Goal: Task Accomplishment & Management: Manage account settings

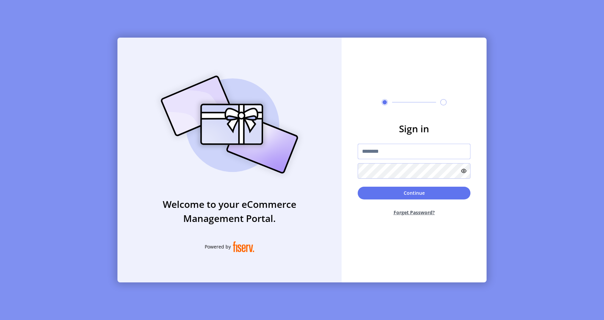
click at [363, 152] on input "text" at bounding box center [414, 151] width 113 height 15
drag, startPoint x: 363, startPoint y: 152, endPoint x: 358, endPoint y: 141, distance: 13.1
click at [361, 145] on input "text" at bounding box center [414, 151] width 113 height 15
type input "**********"
click at [376, 196] on button "Continue" at bounding box center [414, 193] width 113 height 13
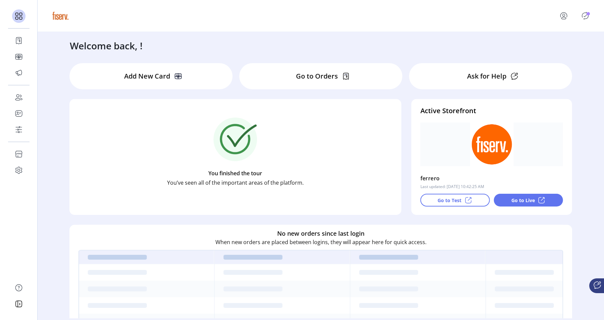
click at [443, 199] on p "Go to Test" at bounding box center [450, 200] width 24 height 7
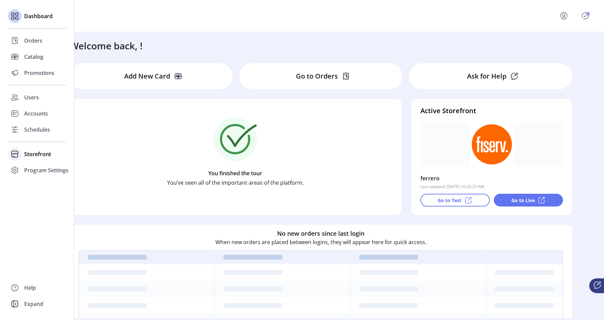
click at [16, 155] on icon at bounding box center [14, 154] width 11 height 11
click at [29, 167] on span "Configuration" at bounding box center [41, 167] width 35 height 8
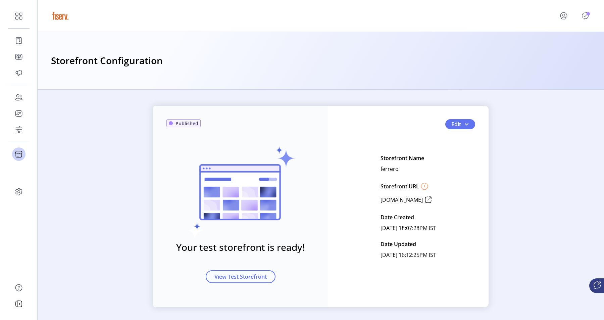
scroll to position [3, 0]
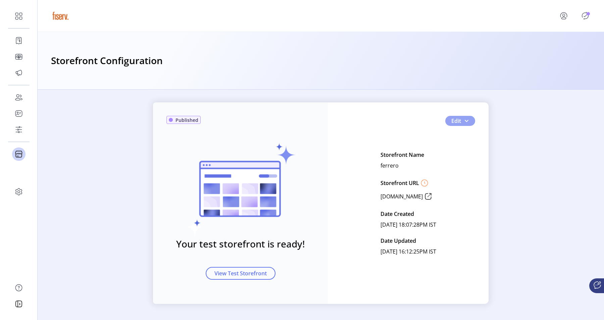
click at [464, 122] on span "button" at bounding box center [466, 120] width 5 height 5
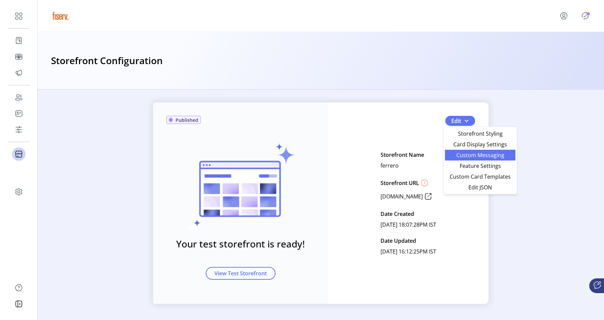
click at [461, 152] on span "Custom Messaging" at bounding box center [480, 154] width 62 height 5
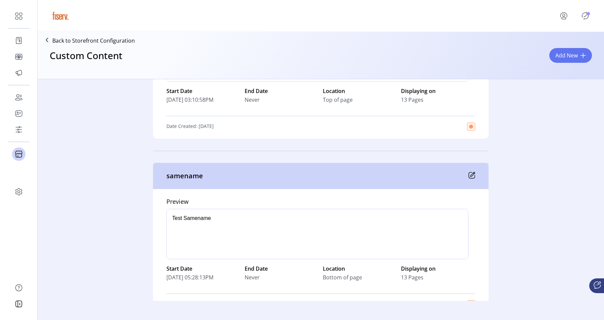
scroll to position [4923, 0]
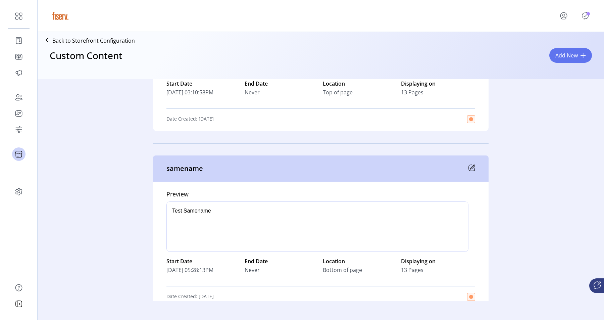
click at [469, 165] on icon at bounding box center [472, 168] width 6 height 6
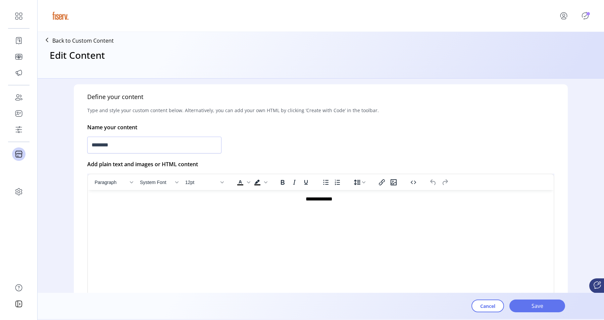
scroll to position [127, 0]
click at [173, 140] on input "********" at bounding box center [154, 144] width 134 height 17
type input "*********"
click at [534, 311] on button "Save" at bounding box center [538, 305] width 56 height 13
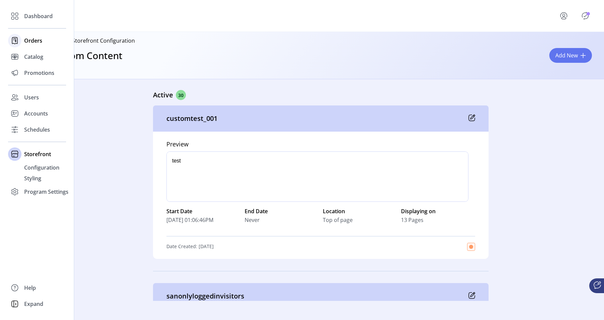
click at [14, 37] on icon at bounding box center [14, 40] width 5 height 6
click at [39, 21] on div "Dashboard" at bounding box center [37, 16] width 58 height 16
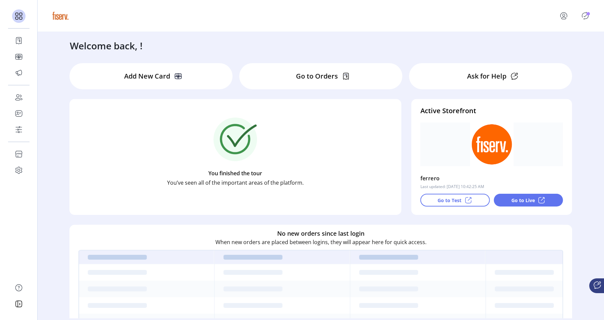
click at [443, 199] on p "Go to Test" at bounding box center [450, 200] width 24 height 7
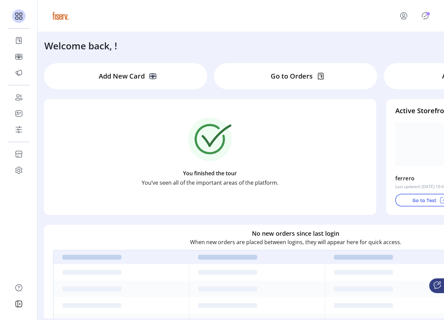
click at [403, 22] on button "menu" at bounding box center [405, 16] width 30 height 16
click at [385, 40] on link "Sign Out" at bounding box center [390, 45] width 58 height 11
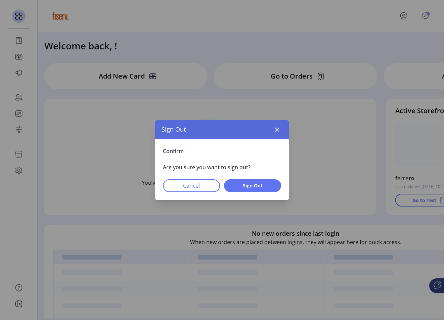
click at [249, 178] on div "Confirm Are you sure you want to sign out? Cancel Sign Out" at bounding box center [222, 169] width 134 height 61
click at [249, 183] on span "Sign Out" at bounding box center [253, 185] width 40 height 7
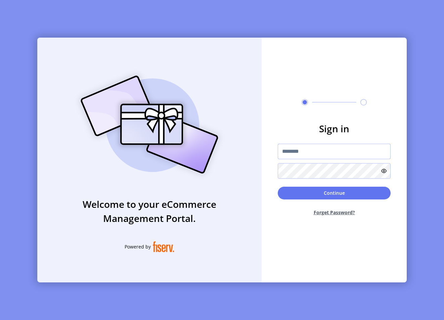
click at [285, 151] on input "text" at bounding box center [334, 151] width 113 height 15
click at [333, 155] on input "**********" at bounding box center [334, 151] width 113 height 15
type input "**********"
click at [290, 193] on button "Continue" at bounding box center [334, 193] width 113 height 13
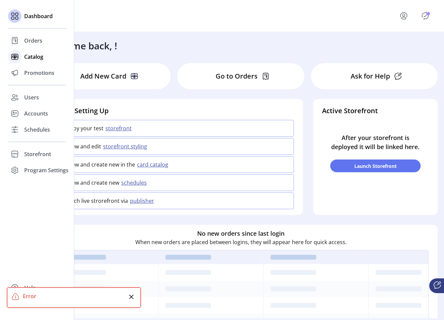
click at [26, 62] on div "Catalog" at bounding box center [37, 57] width 58 height 16
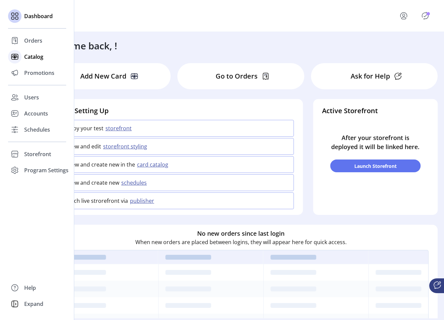
click at [29, 55] on span "Catalog" at bounding box center [33, 57] width 19 height 8
